Goal: Task Accomplishment & Management: Complete application form

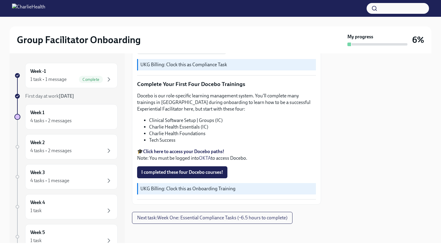
click at [67, 95] on strong "[DATE]" at bounding box center [66, 96] width 15 height 6
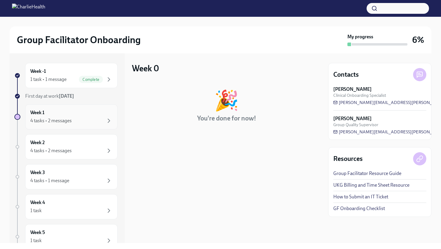
click at [50, 114] on div "Week 1 4 tasks • 2 messages" at bounding box center [71, 117] width 82 height 15
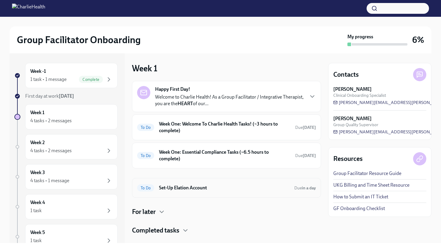
scroll to position [11, 0]
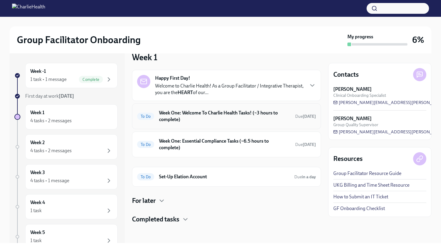
click at [215, 120] on h6 "Week One: Welcome To Charlie Health Tasks! (~3 hours to complete)" at bounding box center [224, 116] width 131 height 13
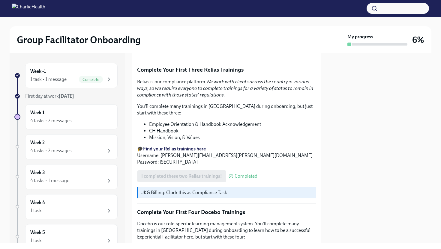
scroll to position [760, 0]
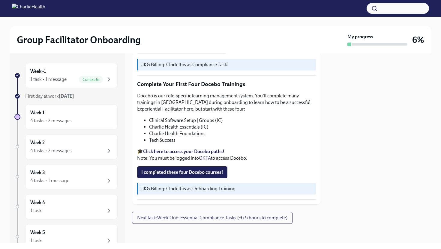
click at [175, 152] on strong "Click here to access your Docebo paths!" at bounding box center [183, 152] width 81 height 6
click at [192, 174] on span "I completed these four Docebo courses!" at bounding box center [182, 173] width 82 height 6
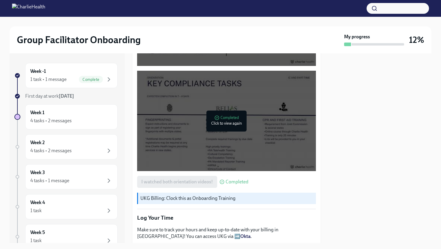
scroll to position [428, 0]
